Goal: Task Accomplishment & Management: Manage account settings

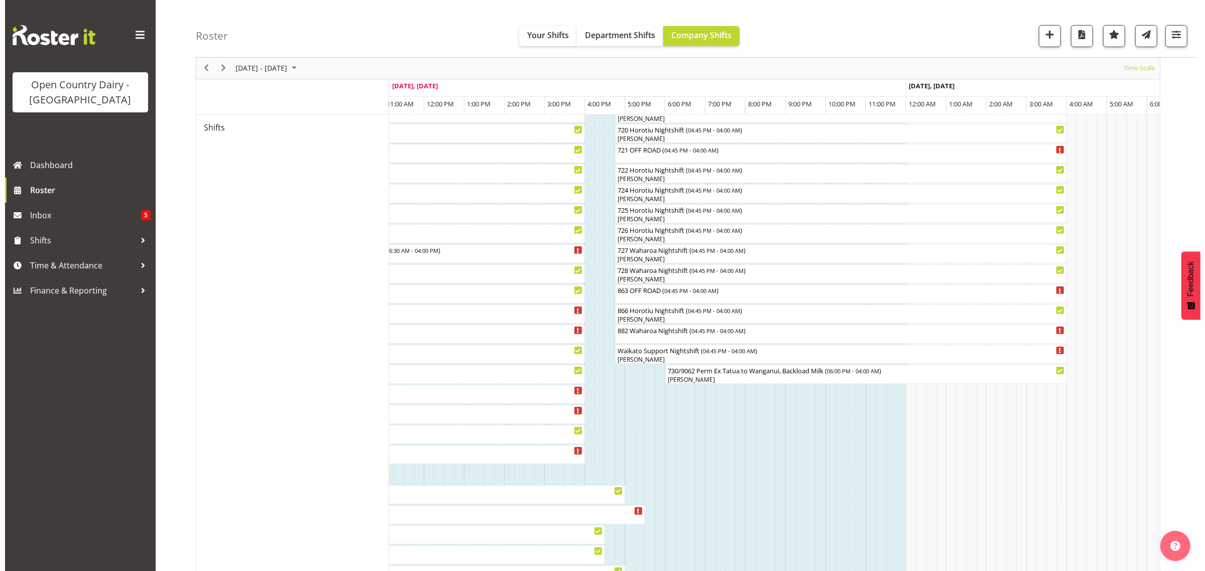
scroll to position [565, 0]
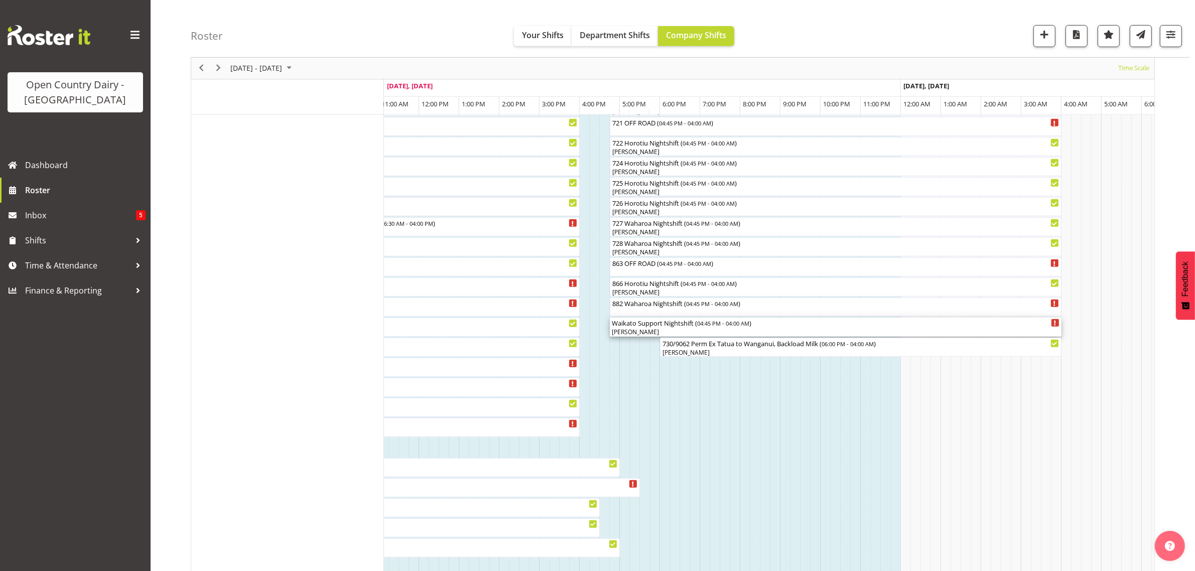
click at [666, 328] on div "Waikato Support Nightshift ( 04:45 PM - 04:00 AM )" at bounding box center [836, 323] width 448 height 10
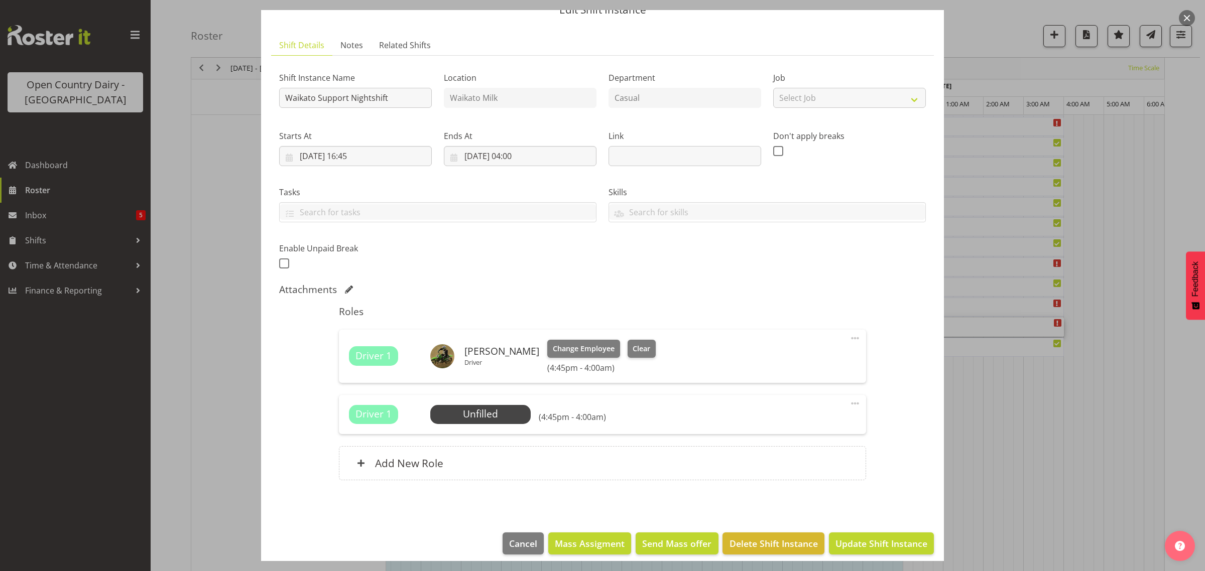
scroll to position [54, 0]
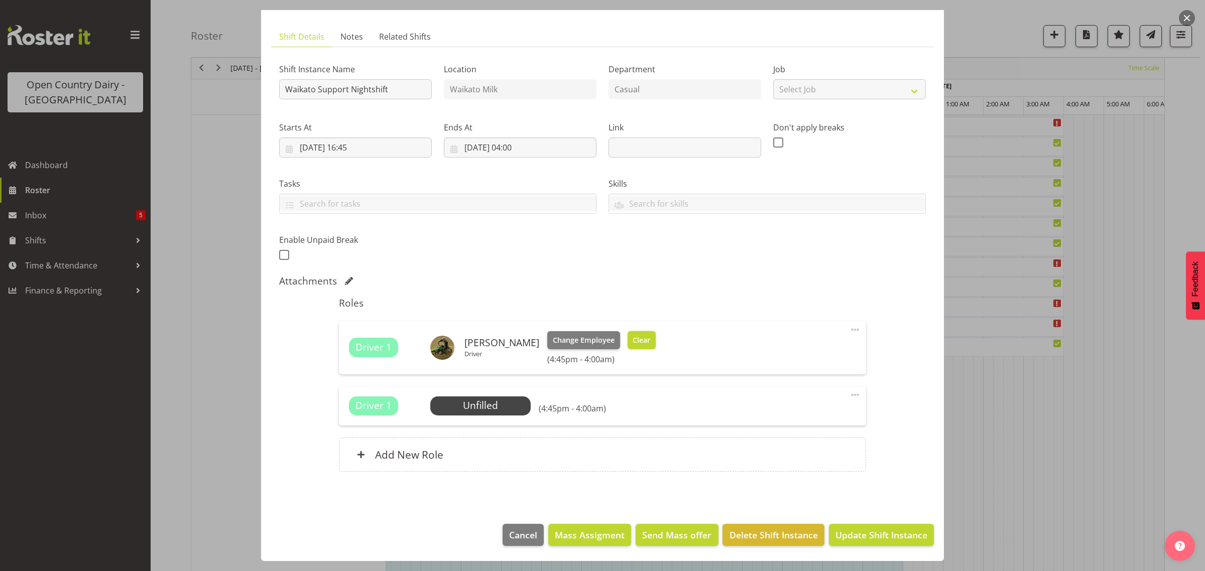
click at [633, 337] on span "Clear" at bounding box center [642, 340] width 18 height 11
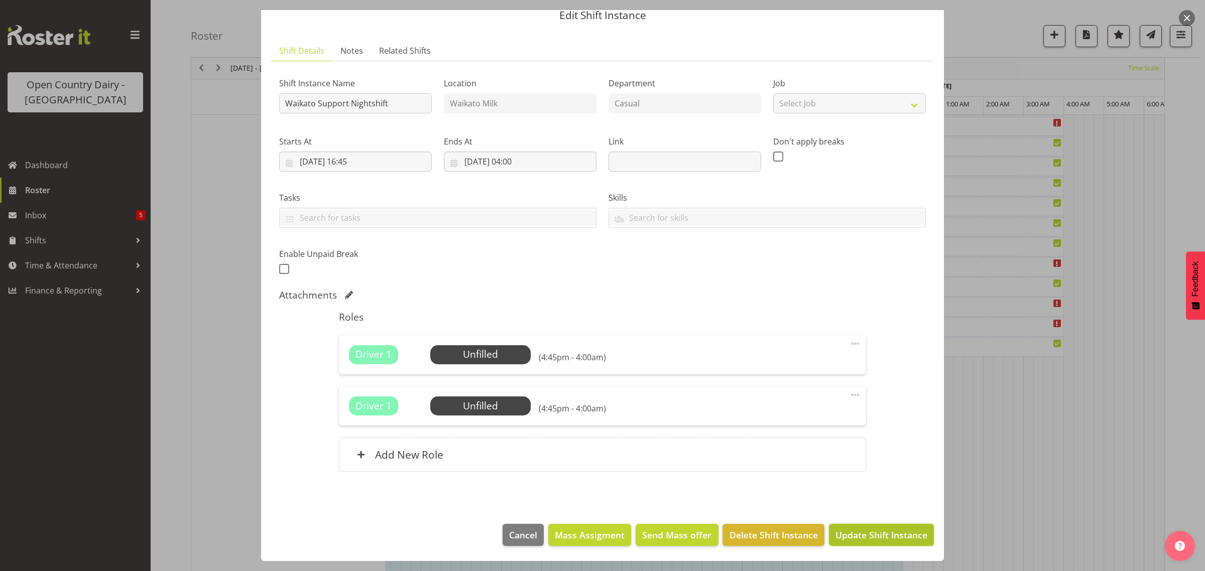
click at [847, 531] on span "Update Shift Instance" at bounding box center [881, 535] width 92 height 13
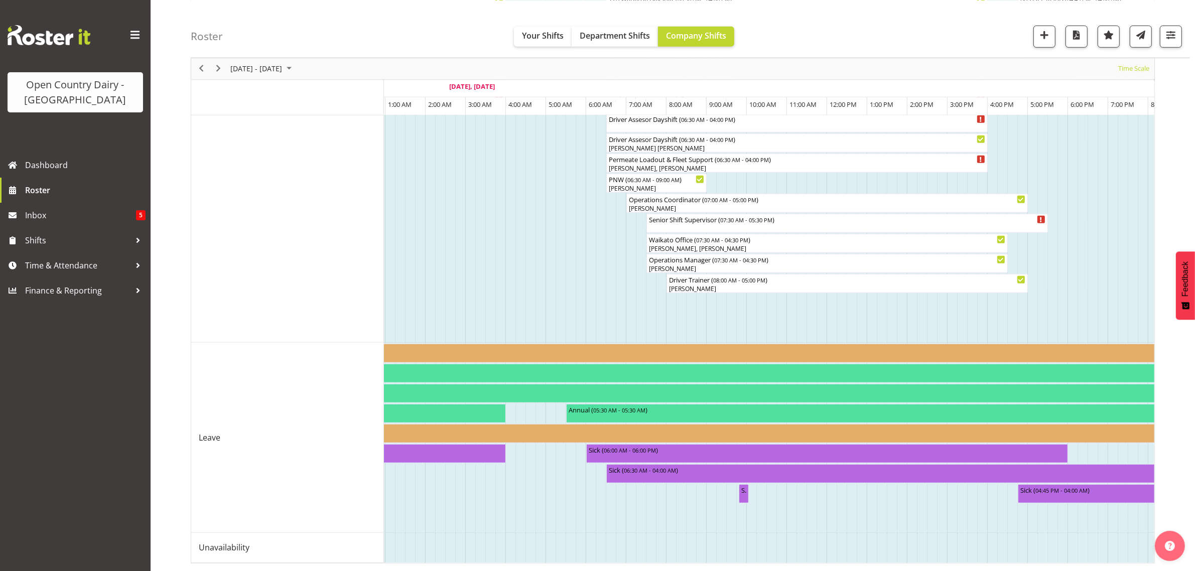
scroll to position [0, 2998]
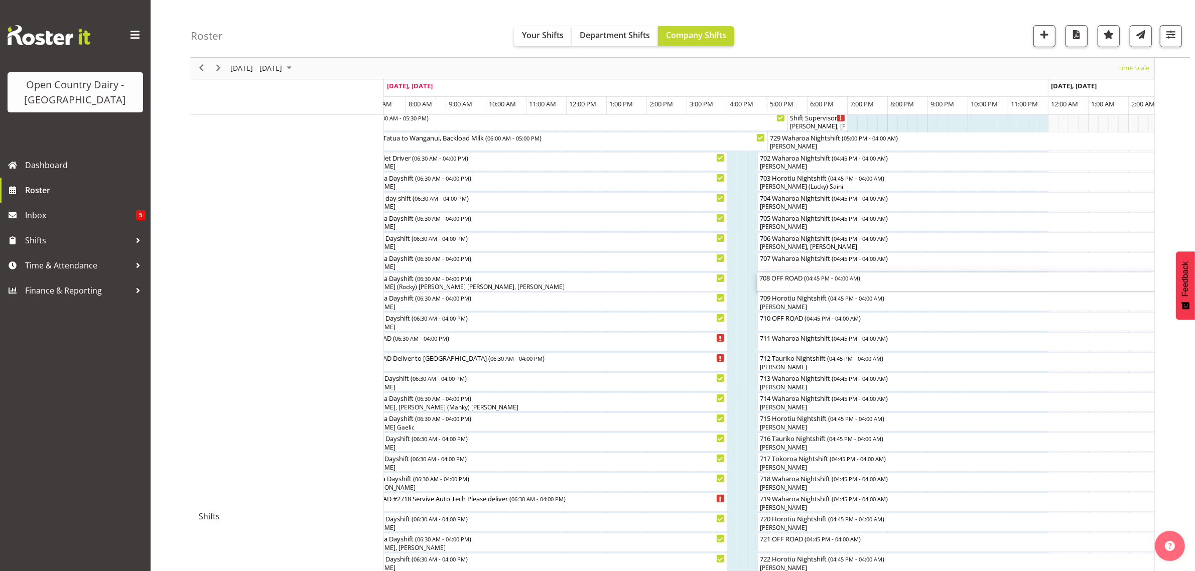
click at [796, 280] on div "708 OFF ROAD ( 04:45 PM - 04:00 AM )" at bounding box center [984, 278] width 448 height 10
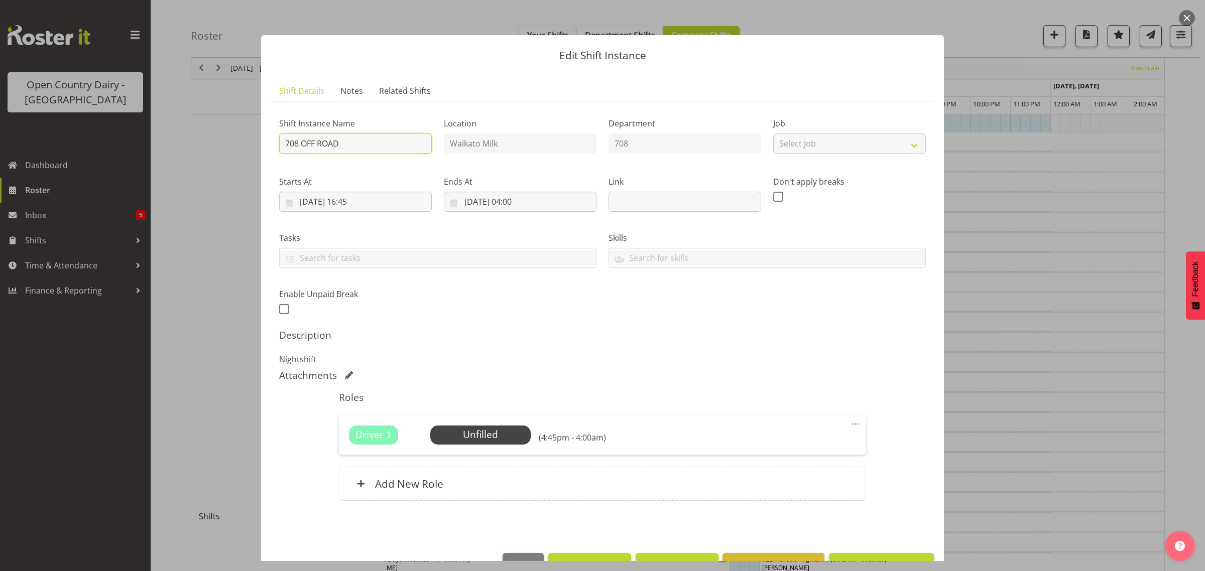
drag, startPoint x: 301, startPoint y: 143, endPoint x: 354, endPoint y: 146, distance: 52.8
click at [357, 146] on input "708 OFF ROAD" at bounding box center [355, 144] width 153 height 20
type input "708 Waharoa Night Shift Empty to Whanagnui"
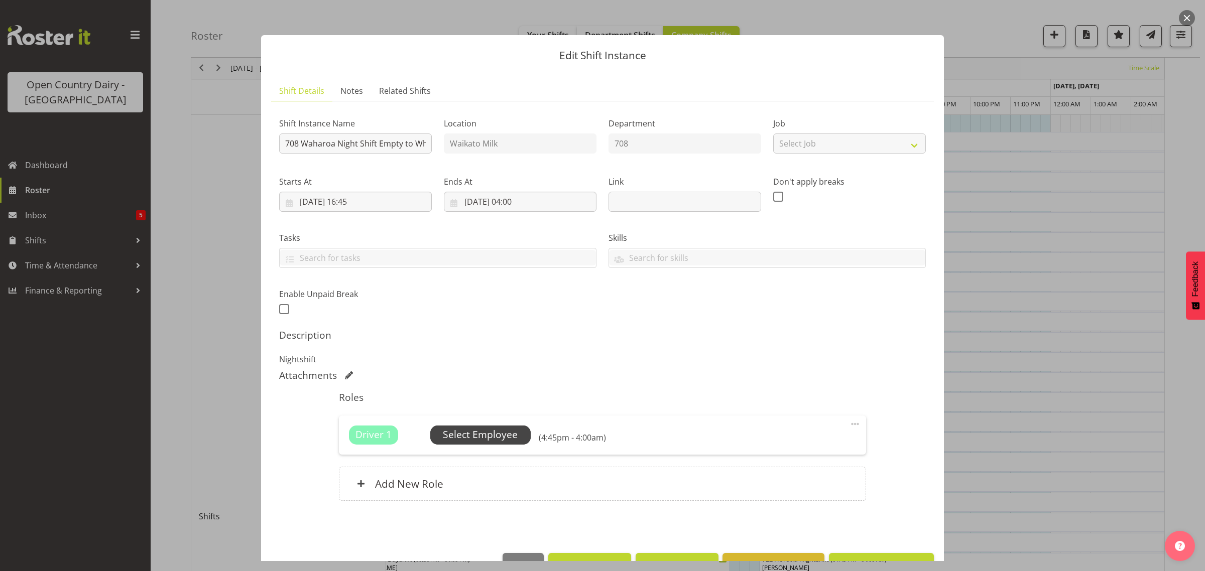
click at [482, 435] on span "Select Employee" at bounding box center [480, 435] width 75 height 15
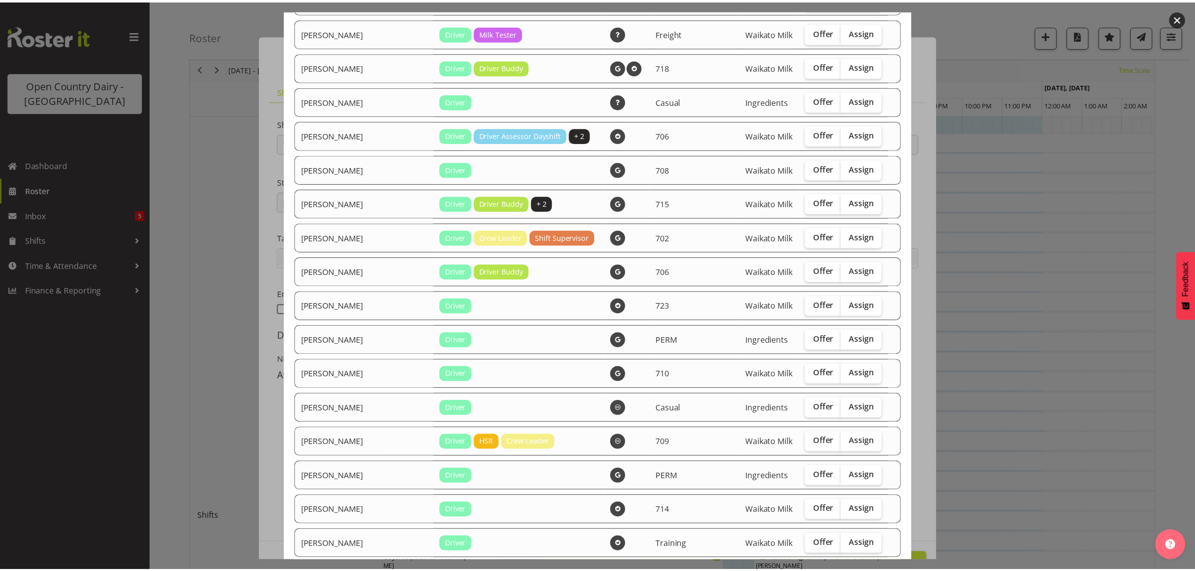
scroll to position [1431, 0]
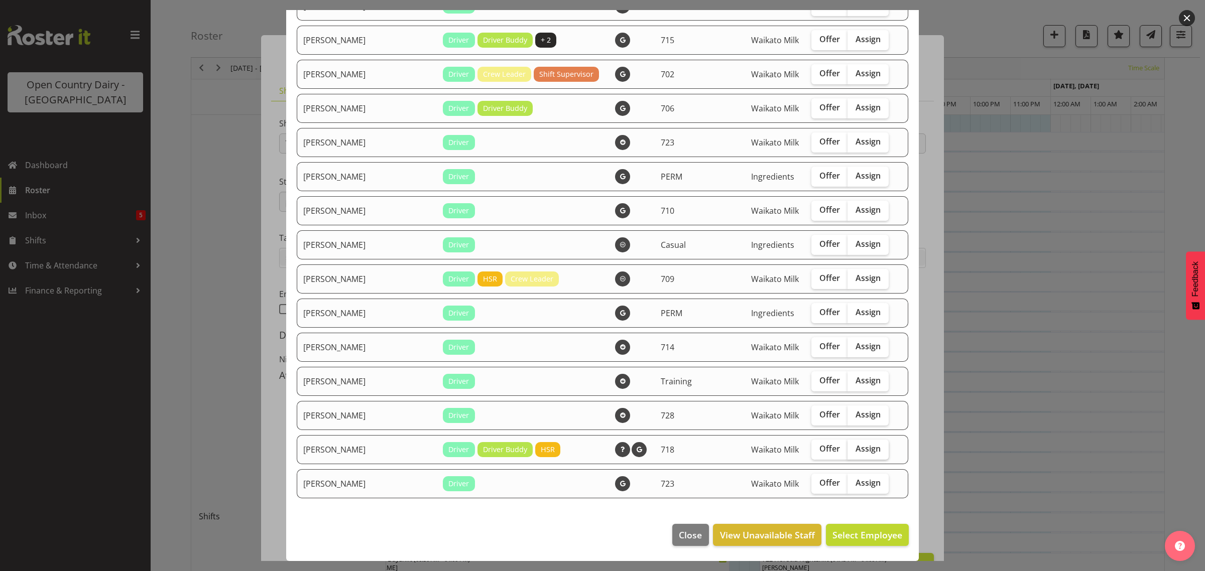
click at [855, 444] on span "Assign" at bounding box center [867, 449] width 25 height 10
click at [847, 446] on input "Assign" at bounding box center [850, 449] width 7 height 7
checkbox input "true"
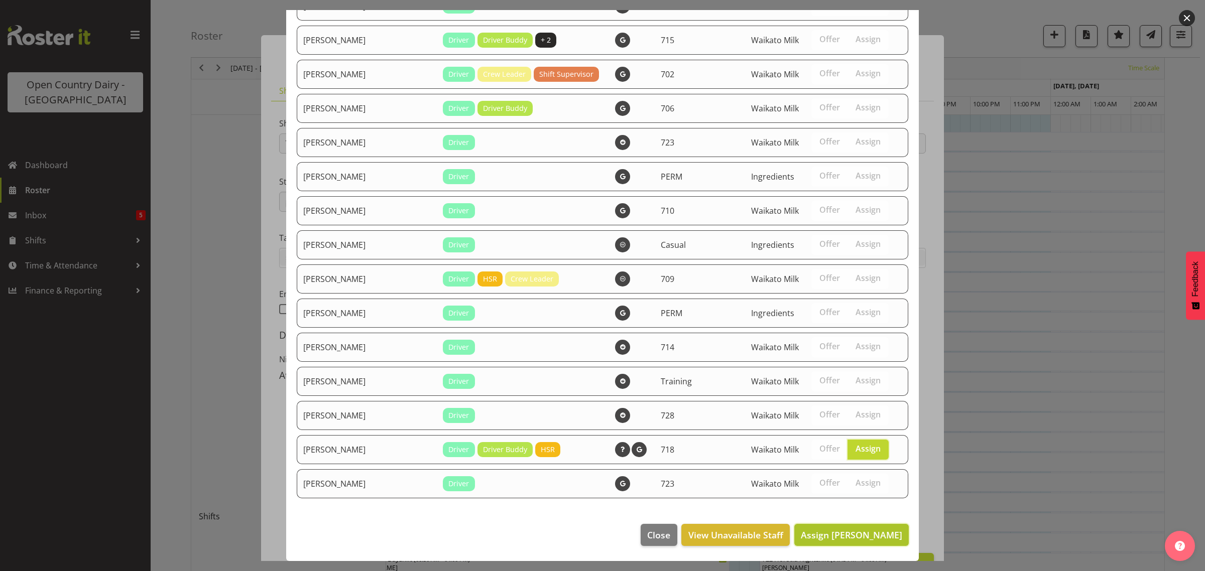
click at [841, 530] on span "Assign [PERSON_NAME]" at bounding box center [851, 535] width 101 height 12
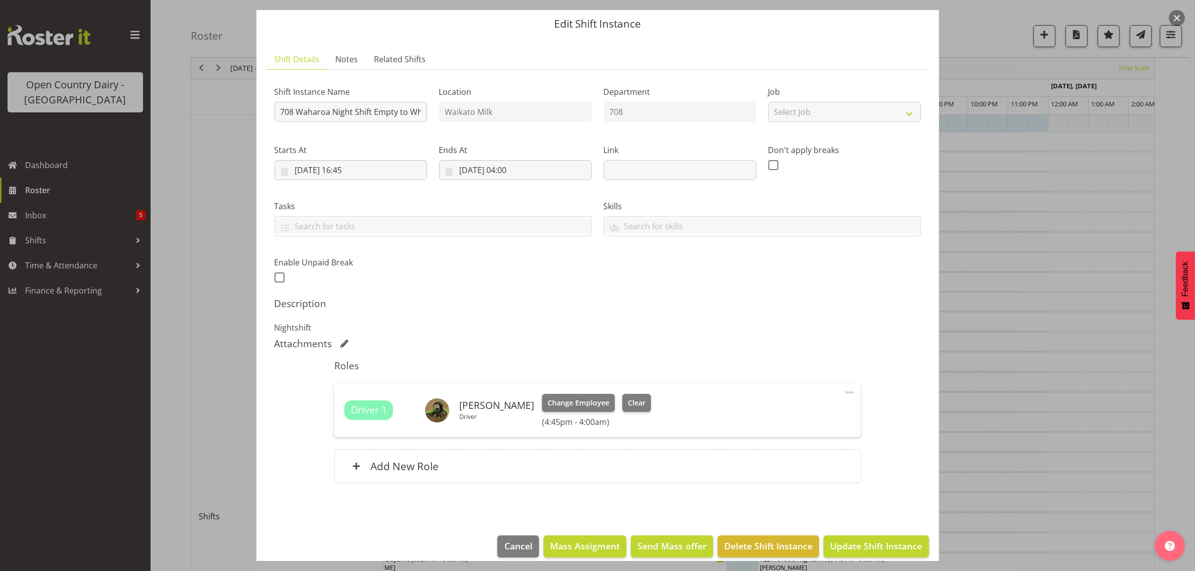
scroll to position [43, 0]
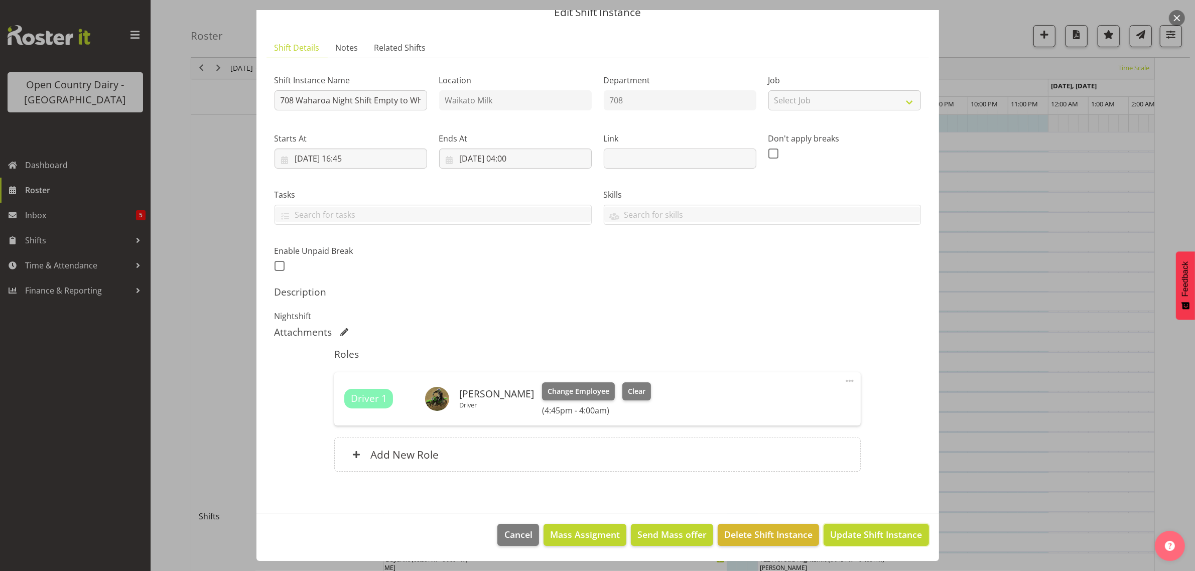
drag, startPoint x: 854, startPoint y: 534, endPoint x: 850, endPoint y: 508, distance: 25.9
click at [854, 534] on span "Update Shift Instance" at bounding box center [876, 534] width 92 height 13
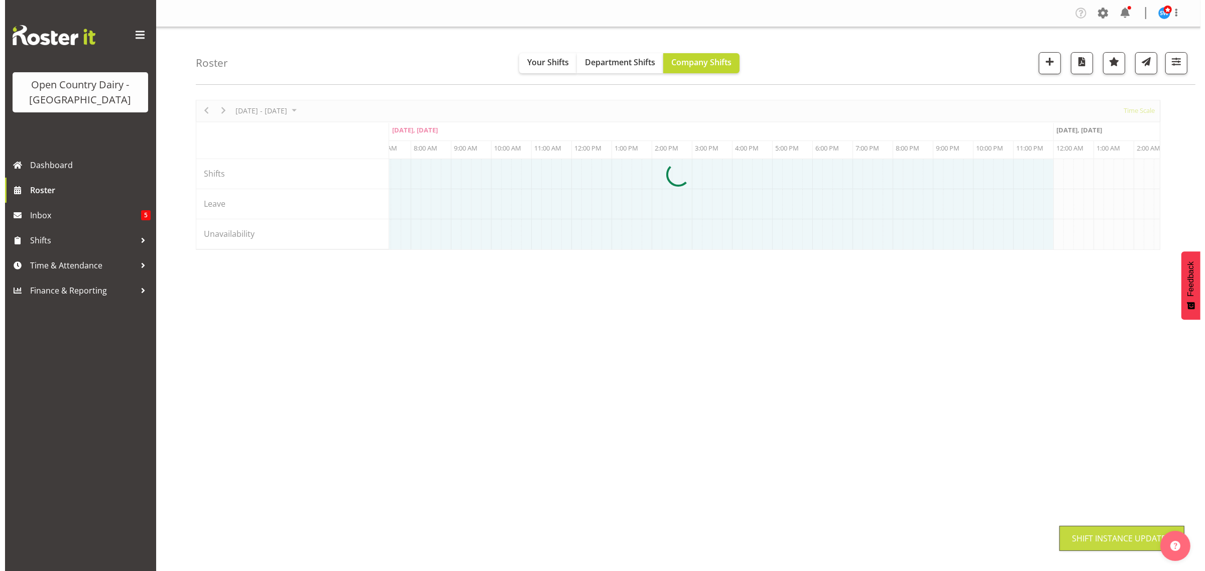
scroll to position [0, 0]
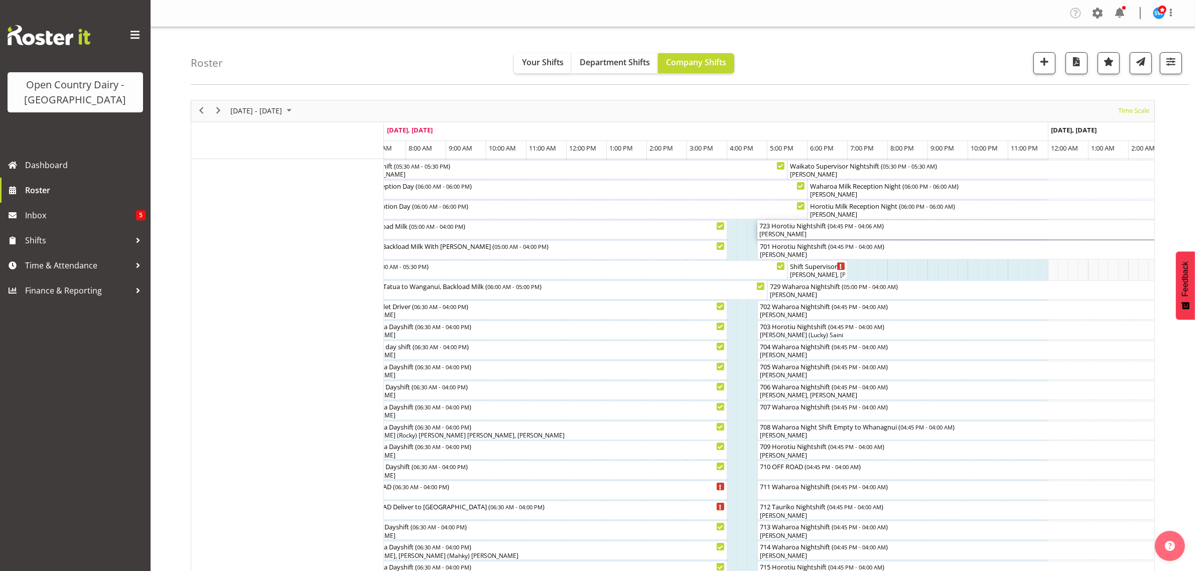
click at [842, 232] on div "[PERSON_NAME]" at bounding box center [986, 234] width 452 height 9
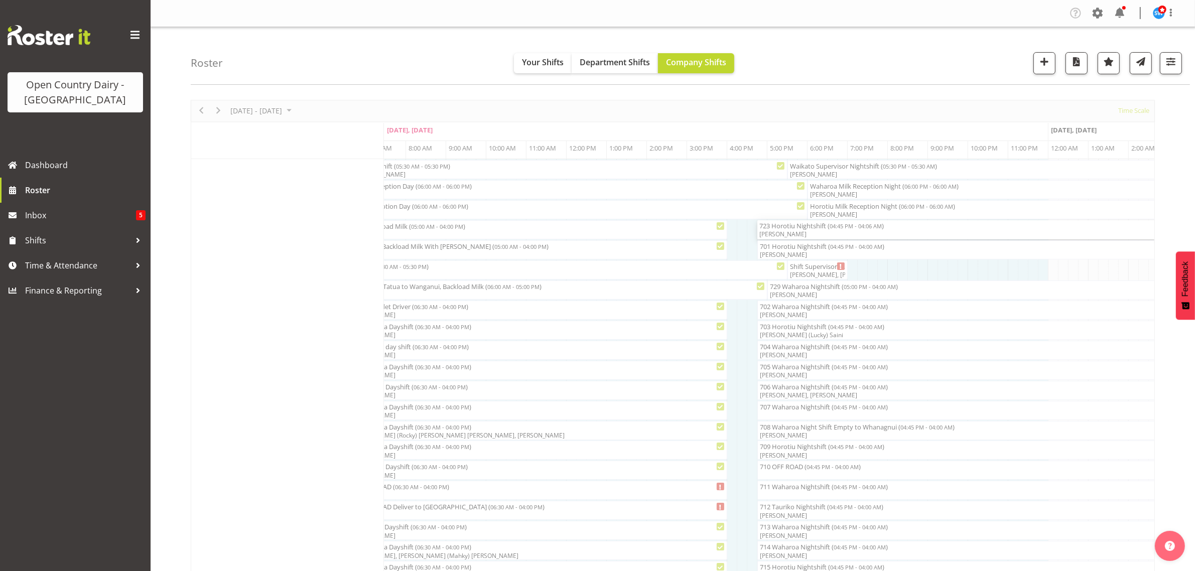
select select "7"
select select "2025"
select select "4"
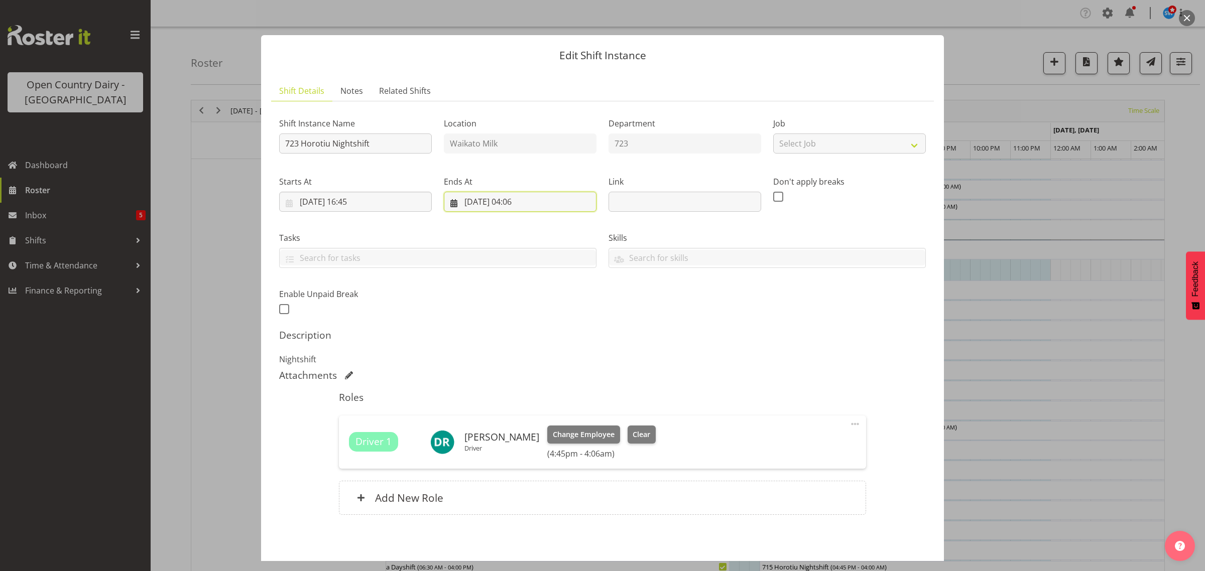
click at [531, 199] on input "[DATE] 04:06" at bounding box center [520, 202] width 153 height 20
click at [542, 413] on select "00 01 02 03 04 05 06 07 08 09 10 11 12 13 14 15 16 17 18 19 20 21 22 23 24 25 2…" at bounding box center [546, 415] width 23 height 20
select select "0"
click at [535, 405] on select "00 01 02 03 04 05 06 07 08 09 10 11 12 13 14 15 16 17 18 19 20 21 22 23 24 25 2…" at bounding box center [546, 415] width 23 height 20
type input "[DATE] 04:00"
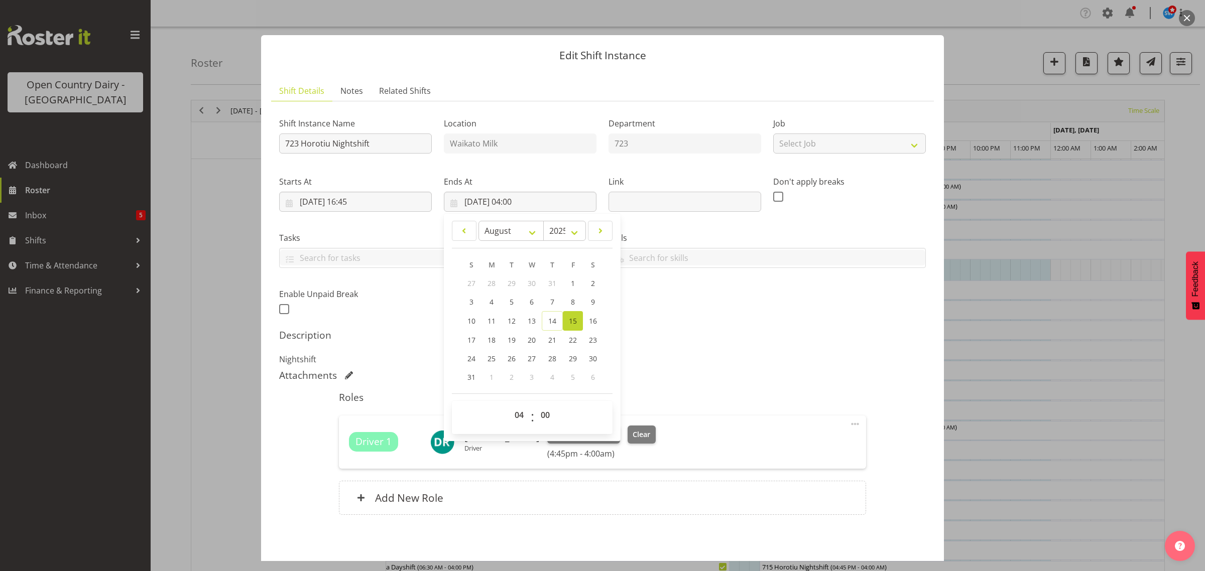
click at [768, 315] on div "Shift Instance Name 723 Horotiu Nightshift Location [GEOGRAPHIC_DATA] Milk Depa…" at bounding box center [602, 213] width 659 height 220
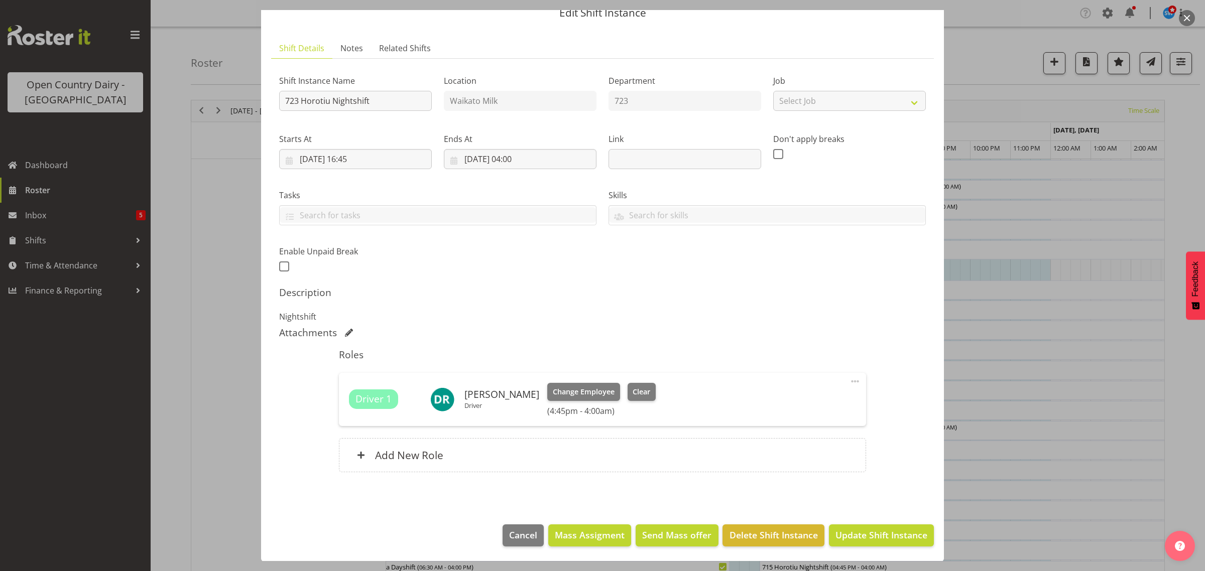
scroll to position [43, 0]
click at [851, 530] on span "Update Shift Instance" at bounding box center [881, 534] width 92 height 13
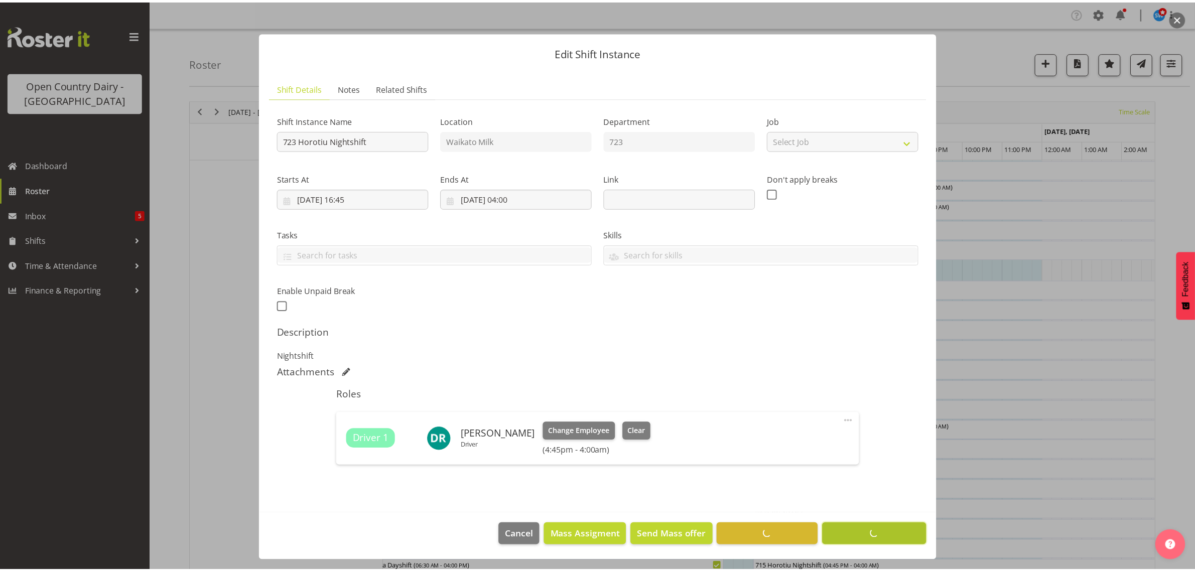
scroll to position [3, 0]
